Goal: Task Accomplishment & Management: Manage account settings

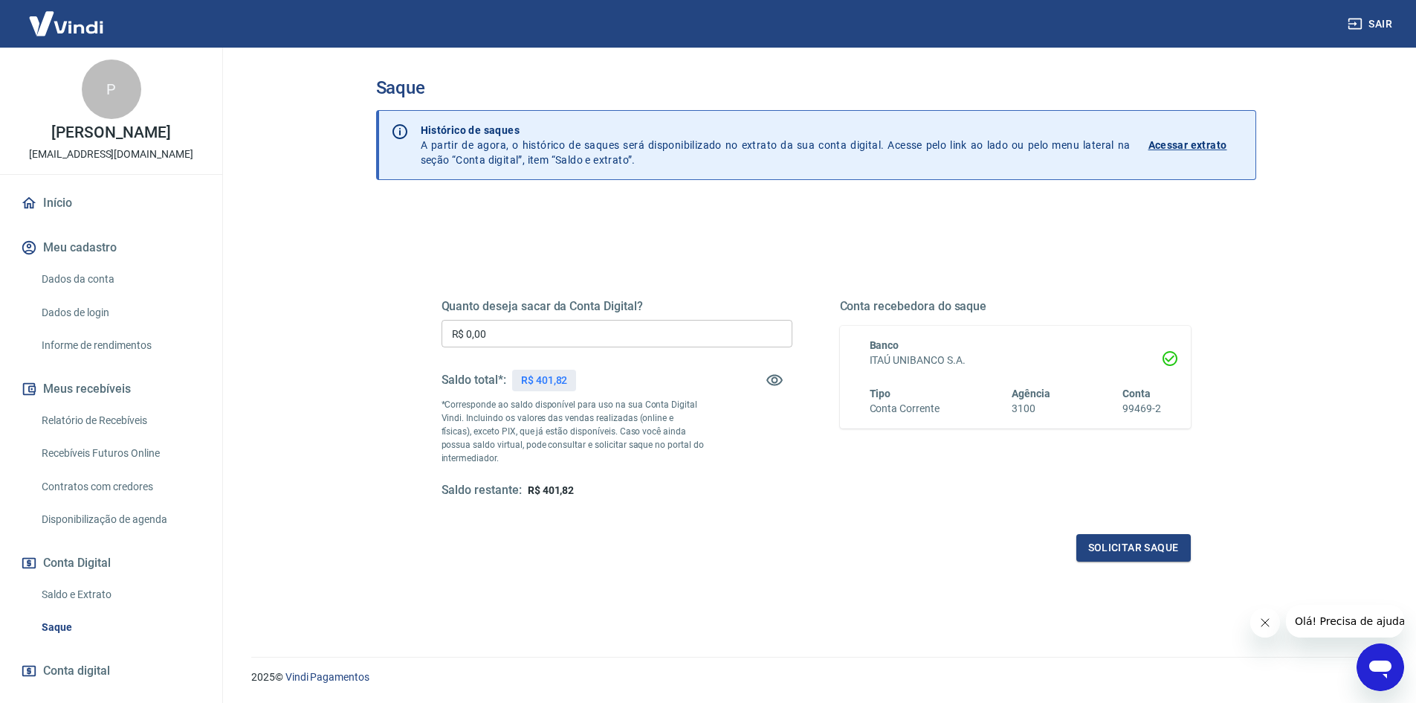
click at [498, 332] on input "R$ 0,00" at bounding box center [617, 334] width 351 height 28
type input "R$ 401,82"
click at [1117, 542] on button "Solicitar saque" at bounding box center [1134, 548] width 114 height 28
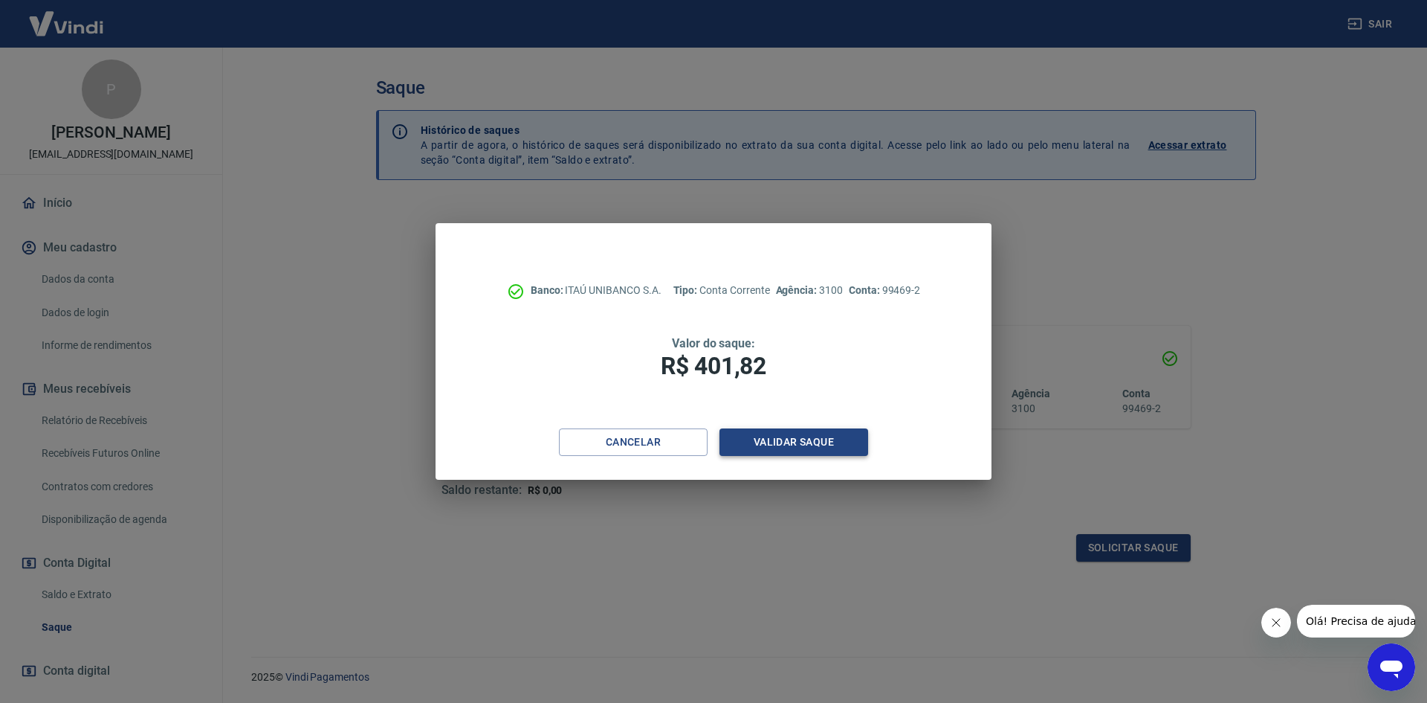
click at [830, 445] on button "Validar saque" at bounding box center [794, 442] width 149 height 28
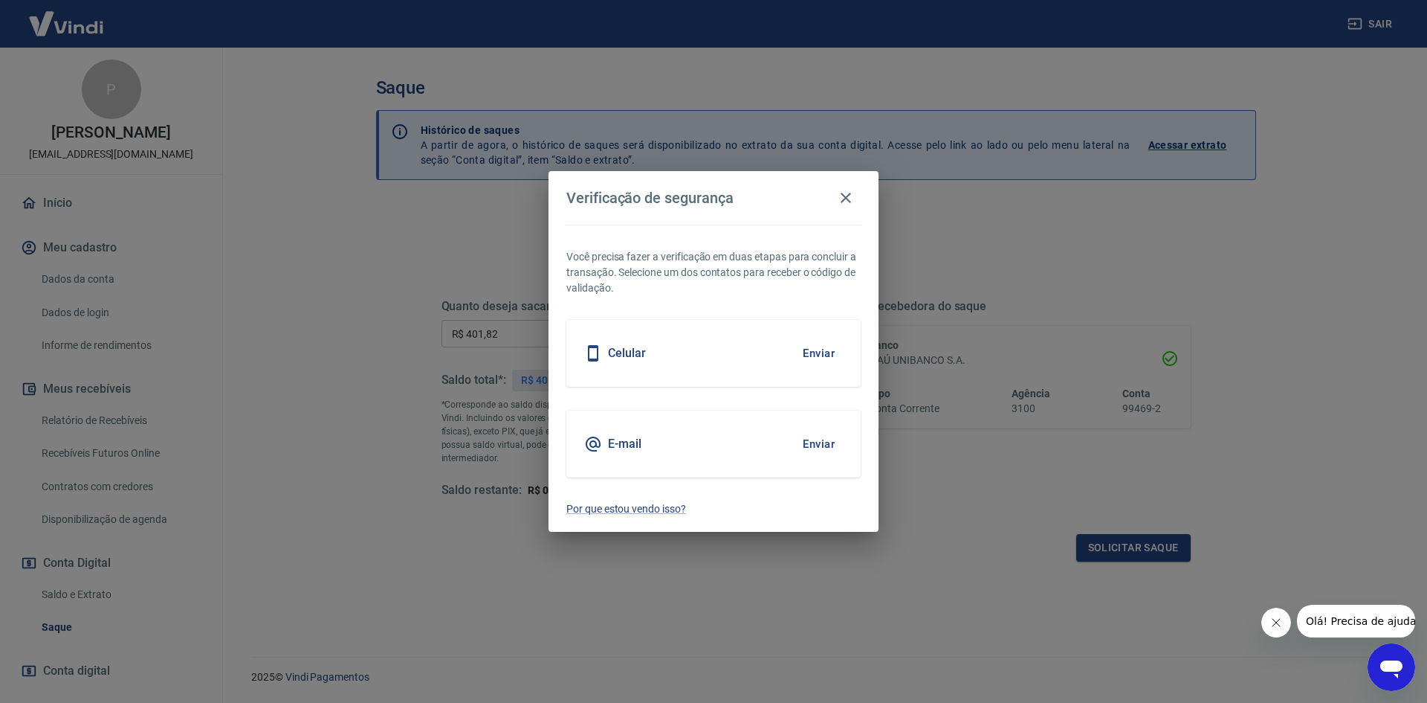
click at [820, 447] on button "Enviar" at bounding box center [819, 443] width 48 height 31
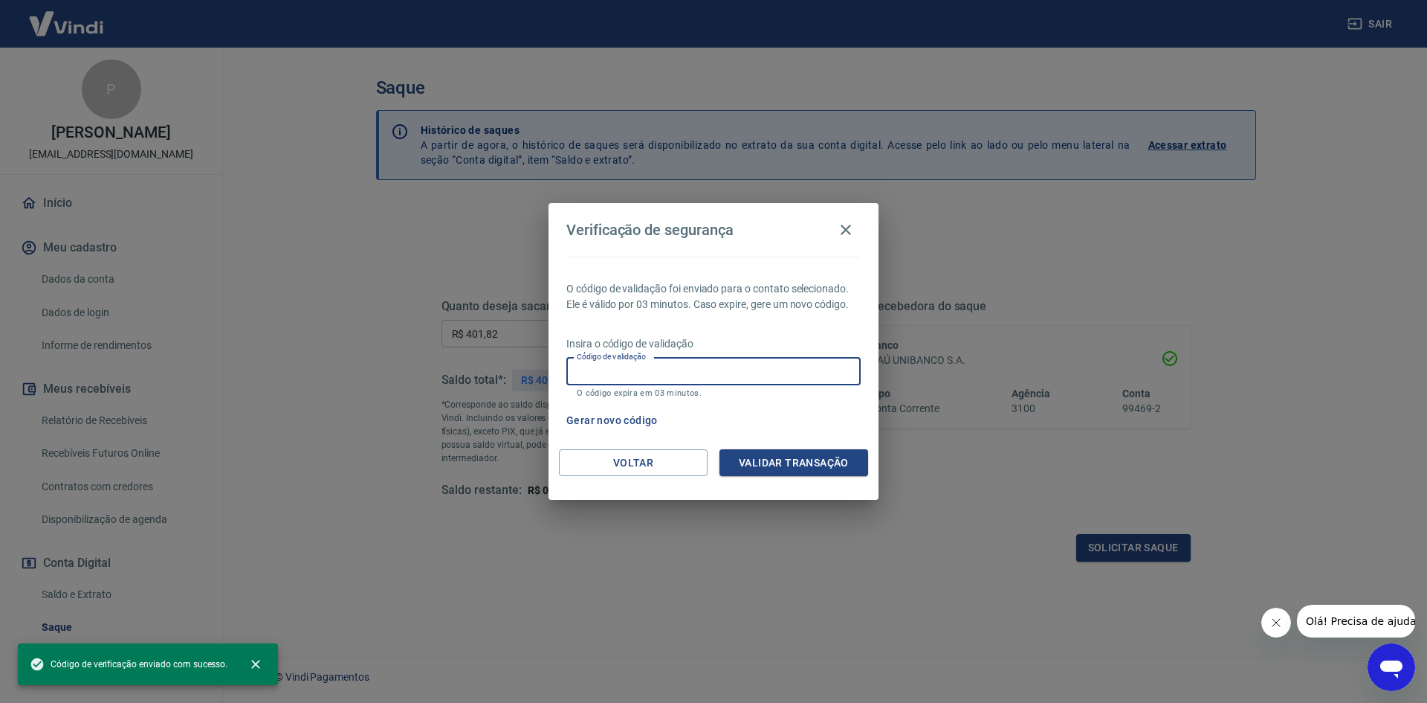
click at [668, 364] on input "Código de validação" at bounding box center [714, 372] width 294 height 28
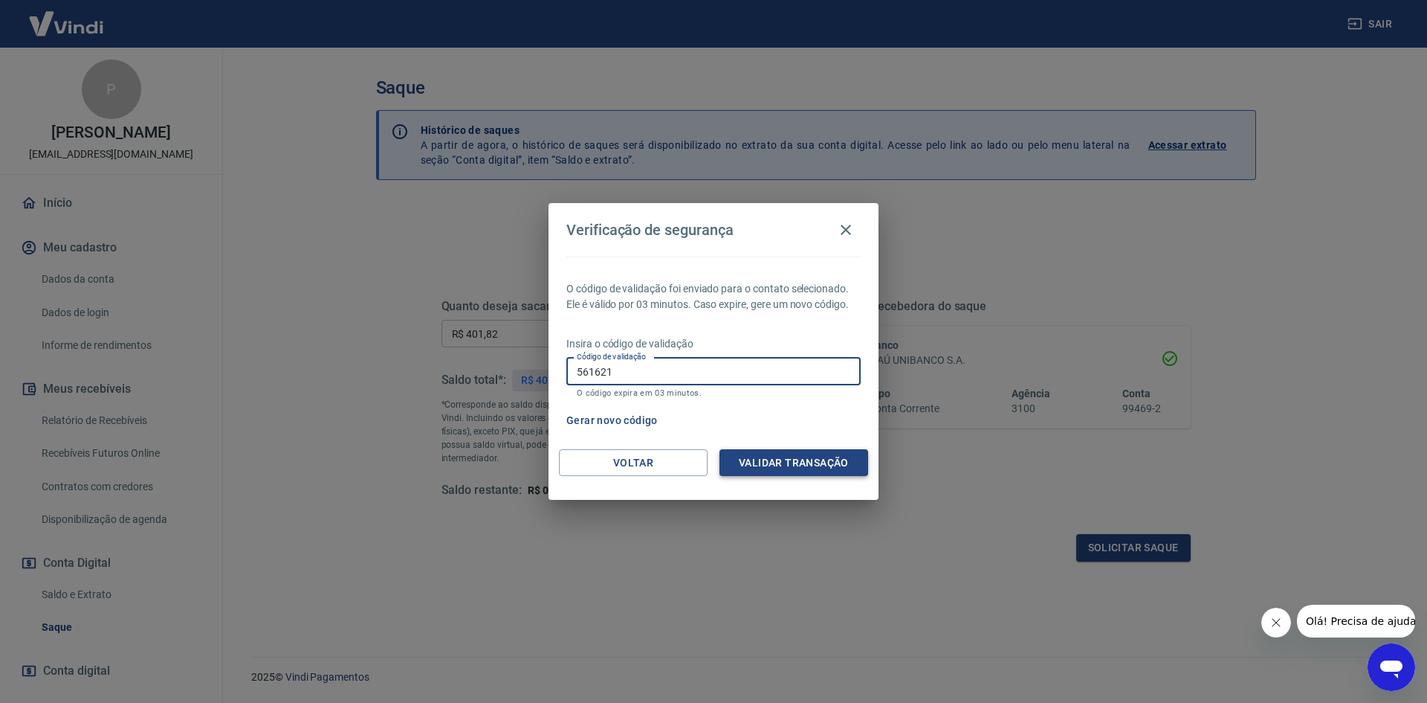
type input "561621"
click at [808, 461] on button "Validar transação" at bounding box center [794, 463] width 149 height 28
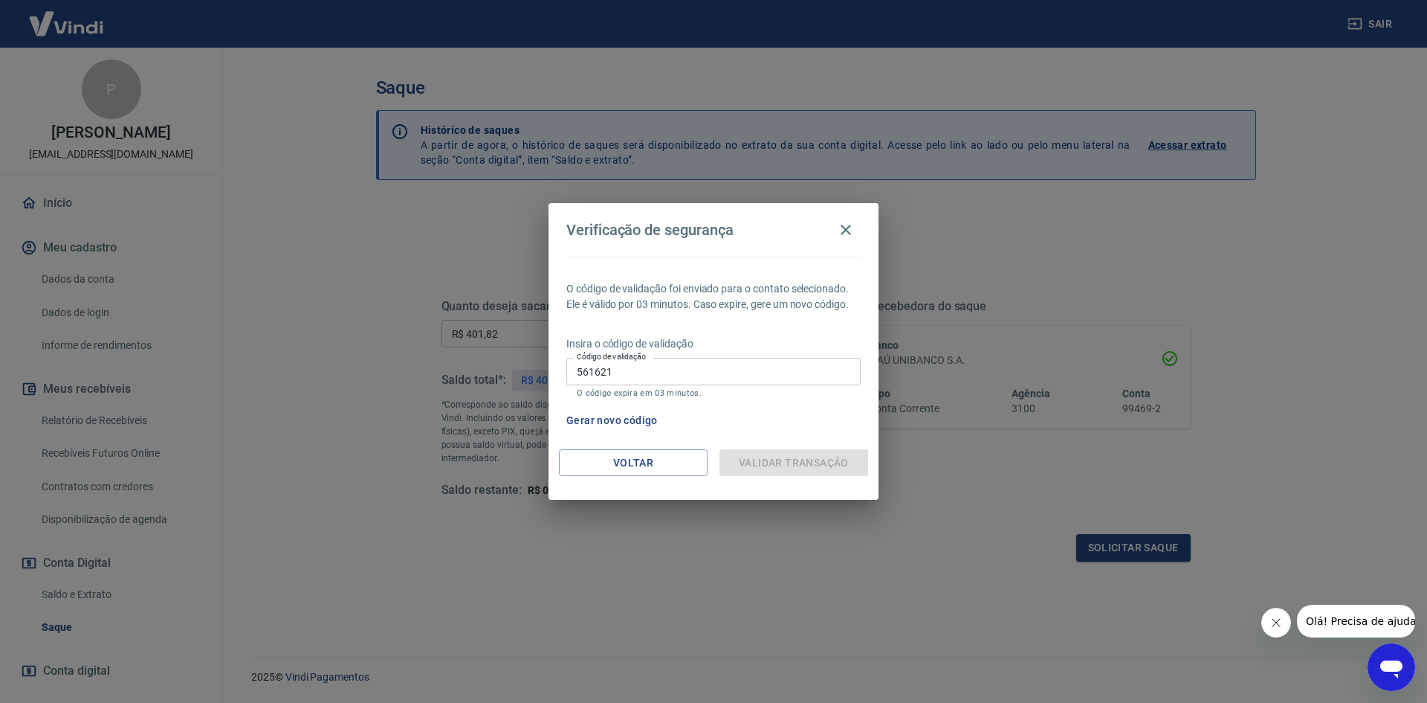
click at [753, 375] on input "561621" at bounding box center [714, 372] width 294 height 28
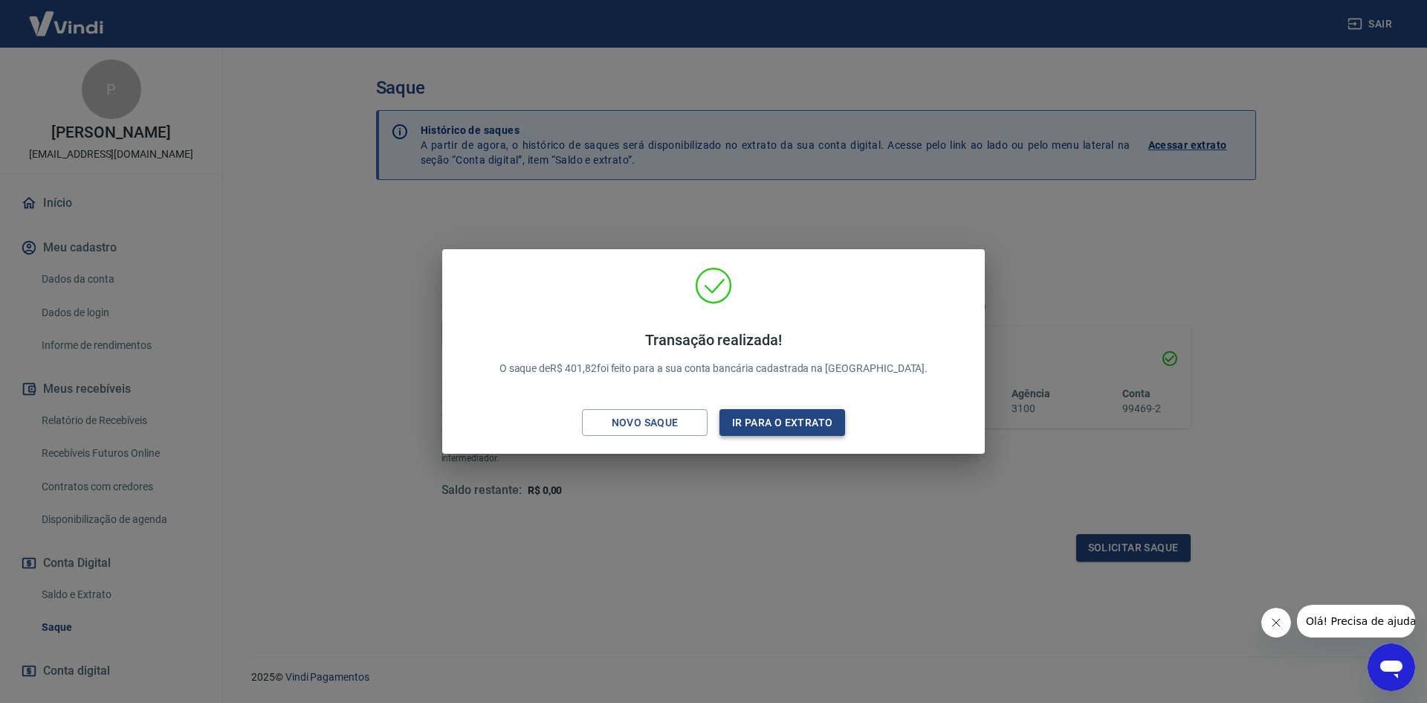
click at [779, 425] on button "Ir para o extrato" at bounding box center [783, 423] width 126 height 28
